Goal: Task Accomplishment & Management: Manage account settings

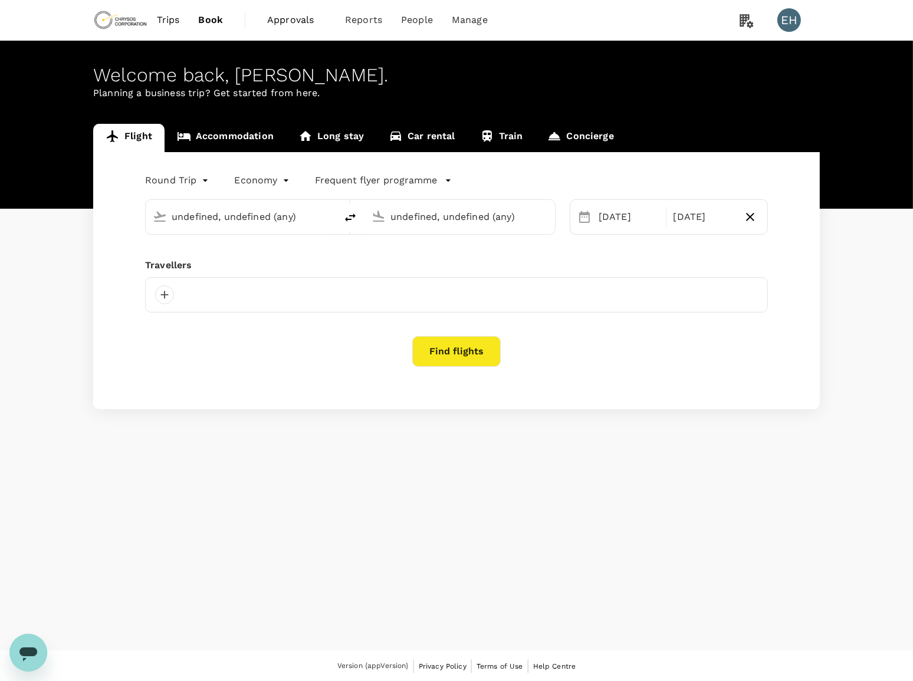
type input "Vancouver Intl (YVR)"
type input "Adelaide (ADL)"
type input "Vancouver Intl (YVR)"
type input "Adelaide (ADL)"
type input "Vancouver Intl (YVR)"
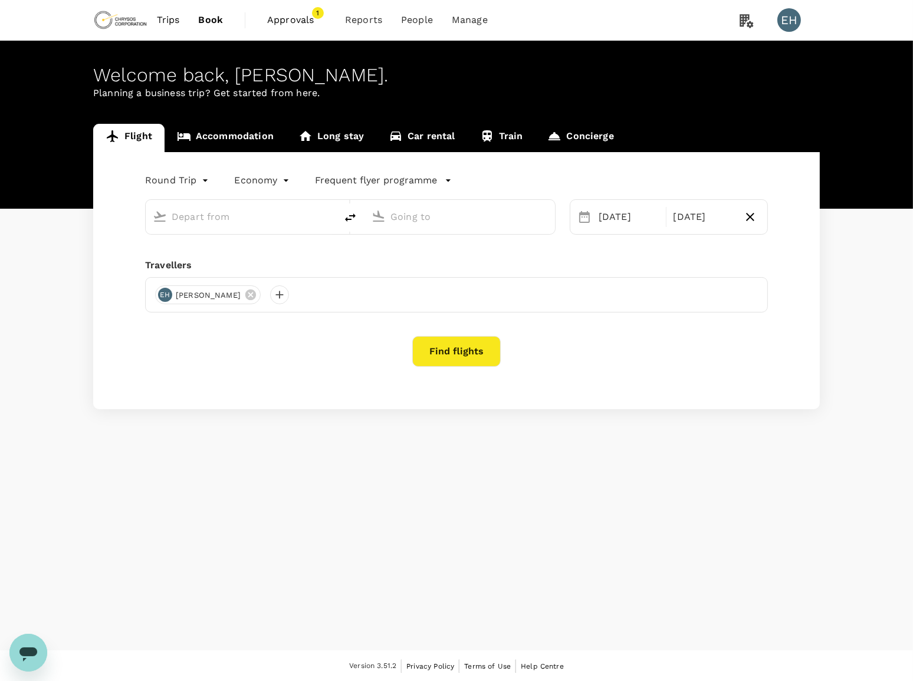
type input "Adelaide (ADL)"
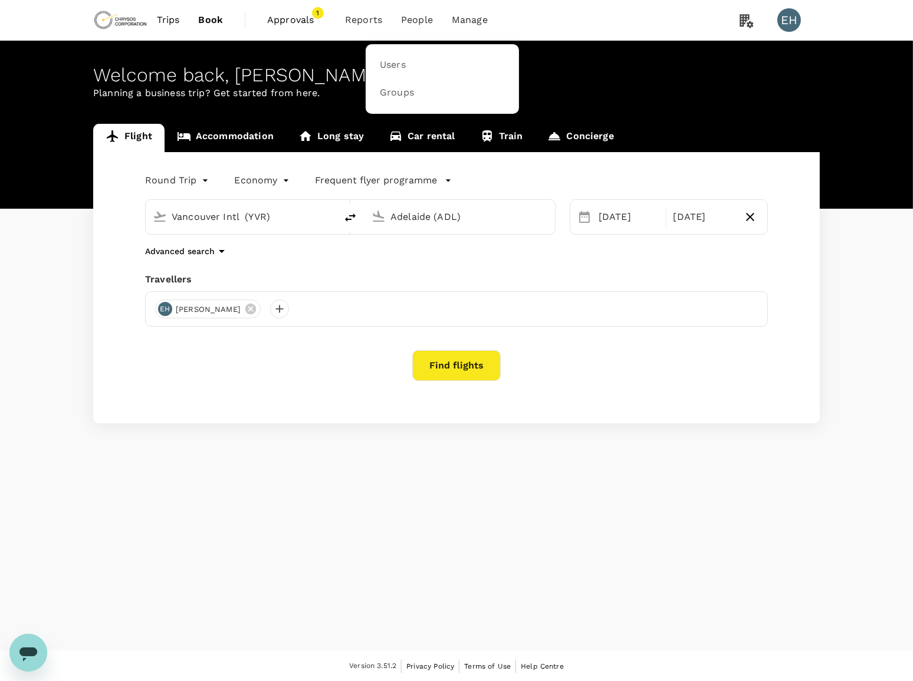
click at [415, 32] on li "People" at bounding box center [417, 20] width 51 height 40
click at [418, 22] on span "People" at bounding box center [417, 20] width 32 height 14
click at [405, 69] on link "Users" at bounding box center [442, 65] width 139 height 28
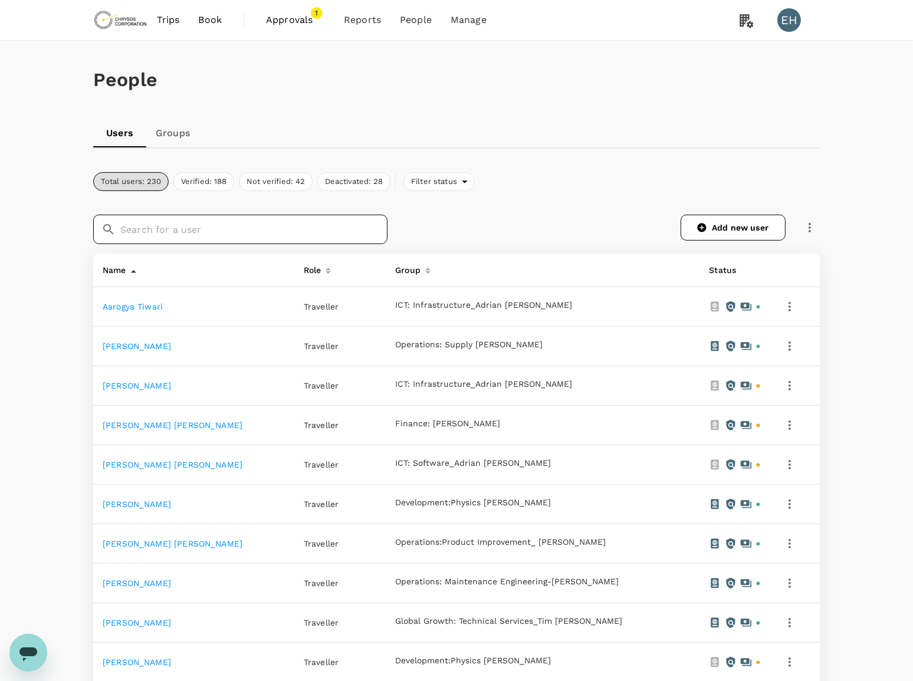
click at [202, 235] on input "text" at bounding box center [253, 229] width 267 height 29
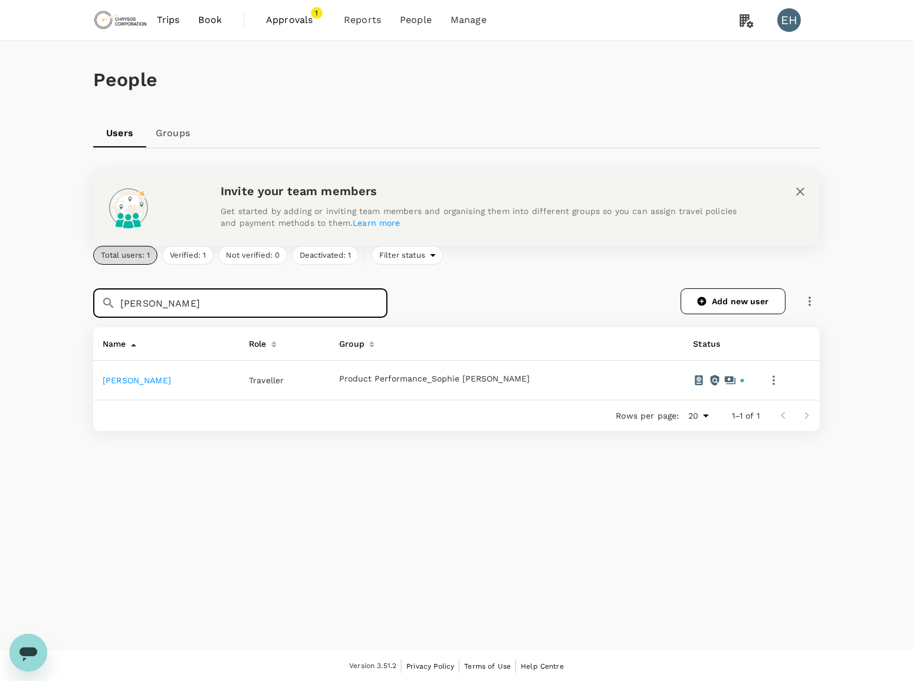
type input "[PERSON_NAME]"
click at [767, 375] on icon "button" at bounding box center [774, 380] width 14 height 14
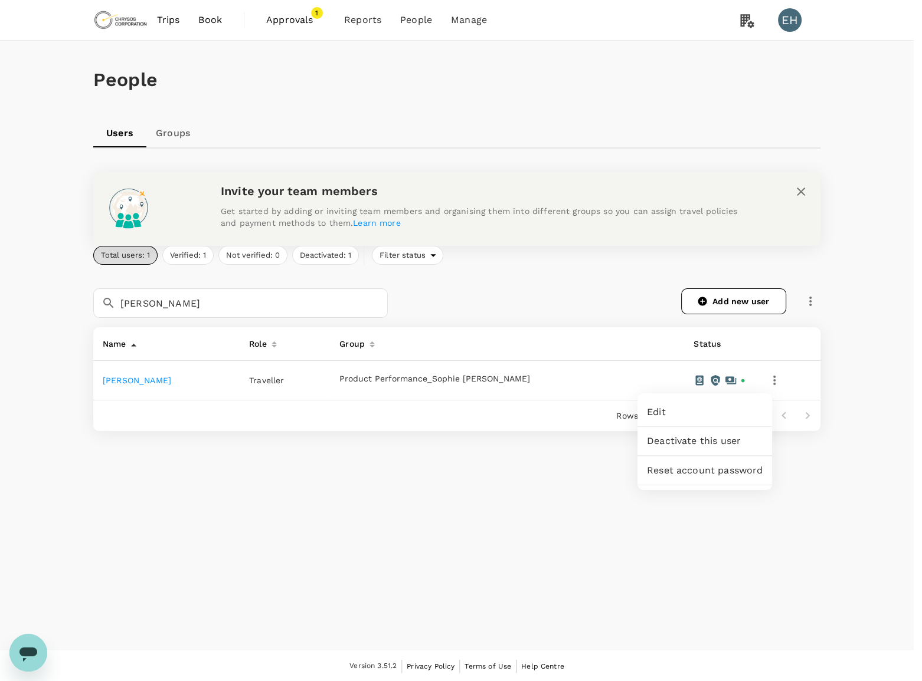
click at [720, 438] on span "Deactivate this user" at bounding box center [705, 441] width 116 height 14
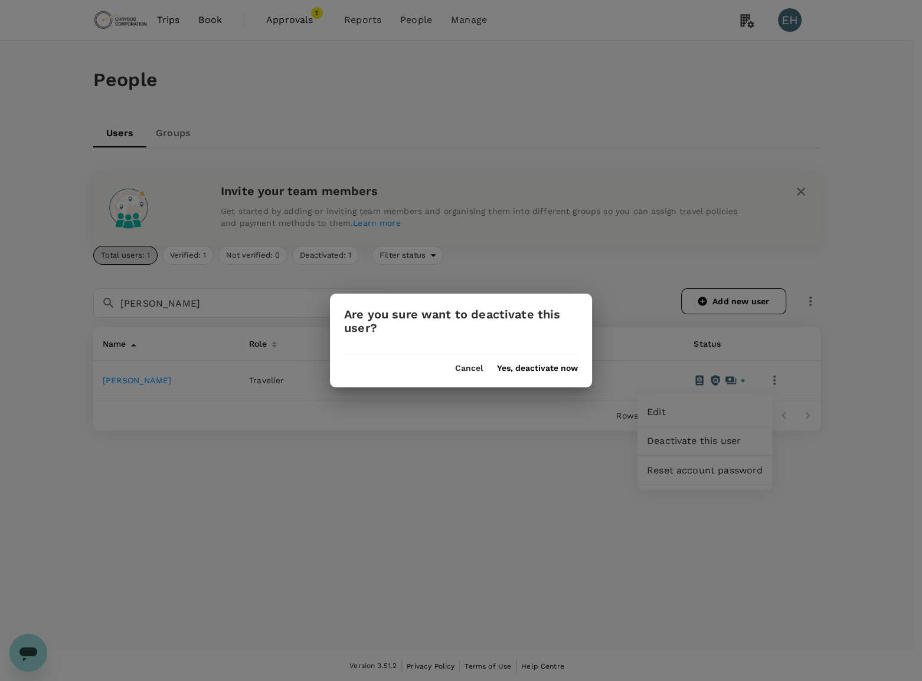
click at [525, 367] on button "Yes, deactivate now" at bounding box center [537, 368] width 81 height 9
